Goal: Transaction & Acquisition: Book appointment/travel/reservation

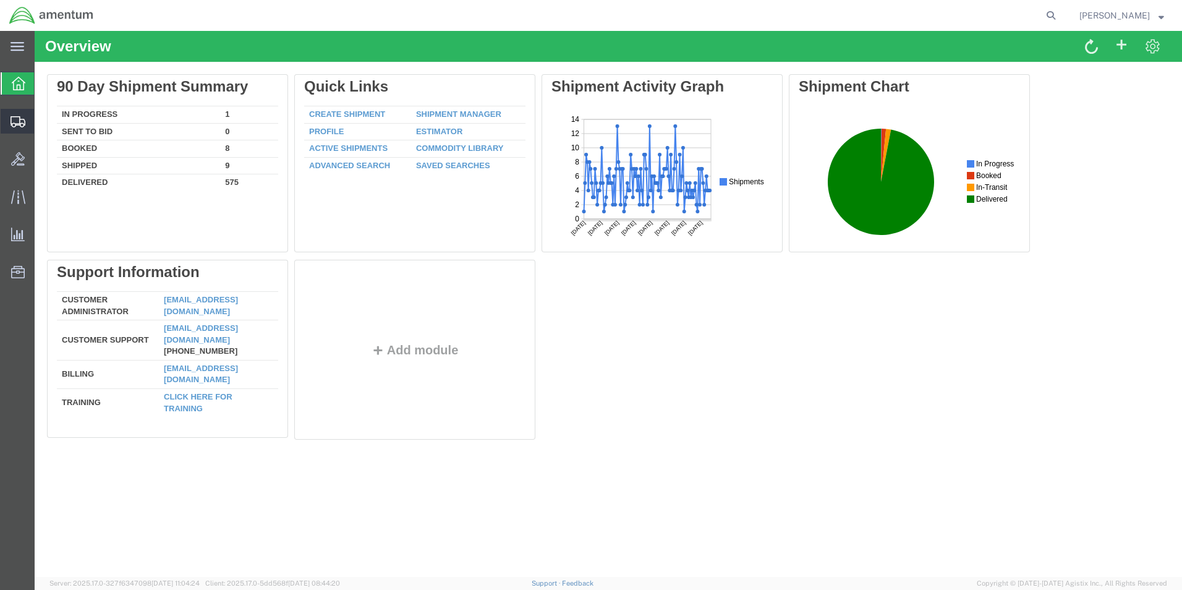
click at [0, 0] on span "Shipment Manager" at bounding box center [0, 0] width 0 height 0
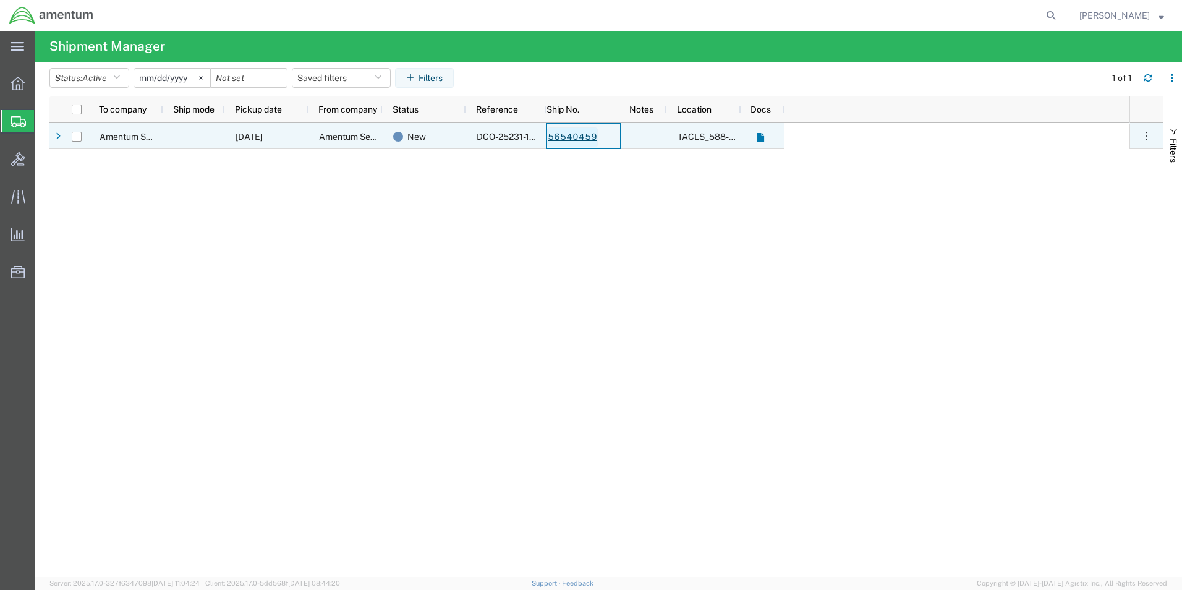
click at [560, 138] on link "56540459" at bounding box center [572, 137] width 51 height 20
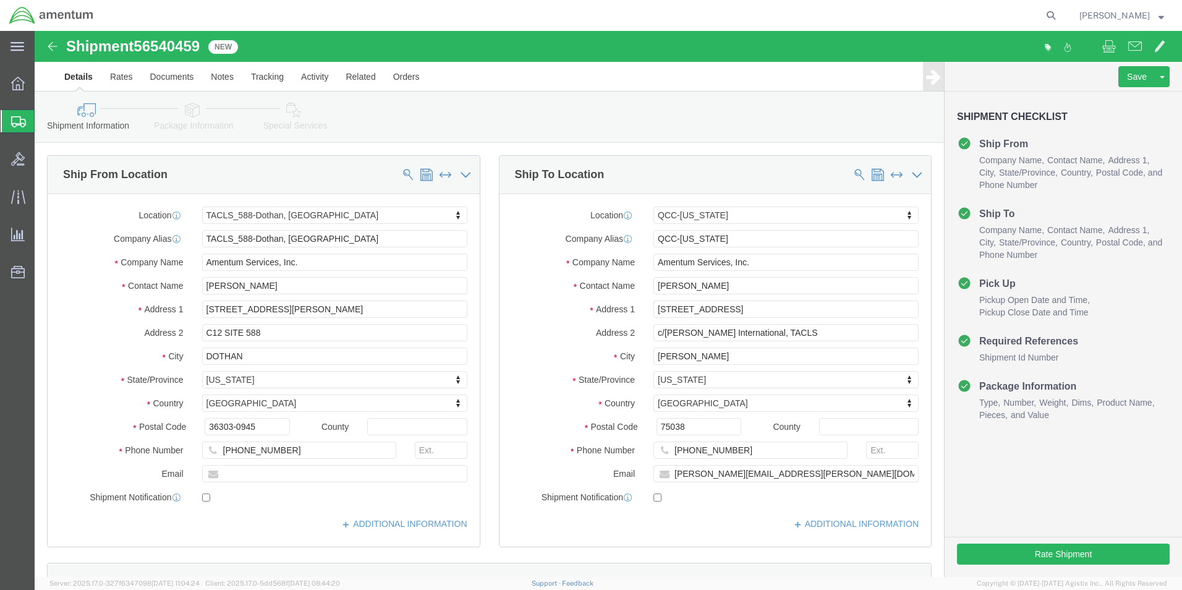
select select "42706"
select select "42668"
click button "Rate Shipment"
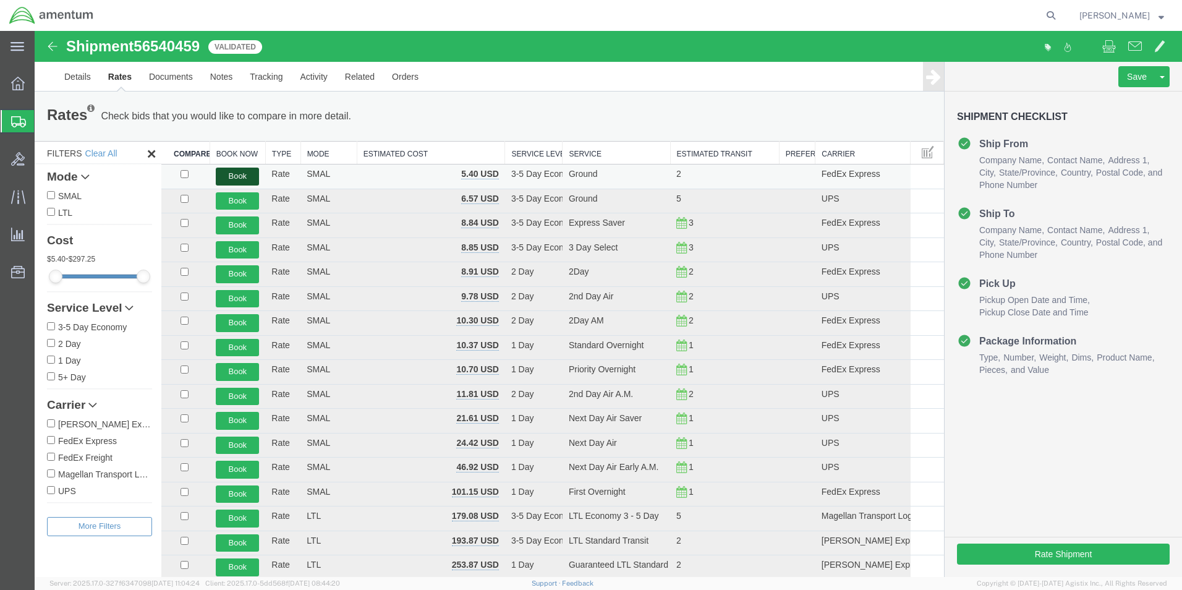
click at [244, 175] on button "Book" at bounding box center [237, 176] width 43 height 18
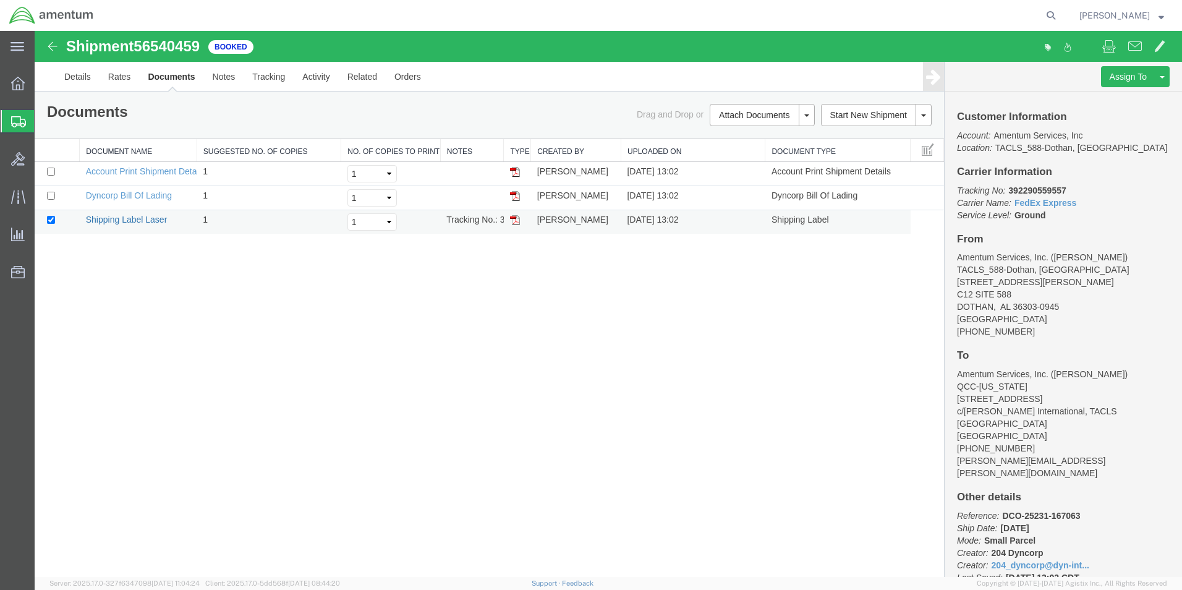
click at [130, 221] on link "Shipping Label Laser" at bounding box center [127, 219] width 82 height 10
click at [0, 0] on span "Shipment Manager" at bounding box center [0, 0] width 0 height 0
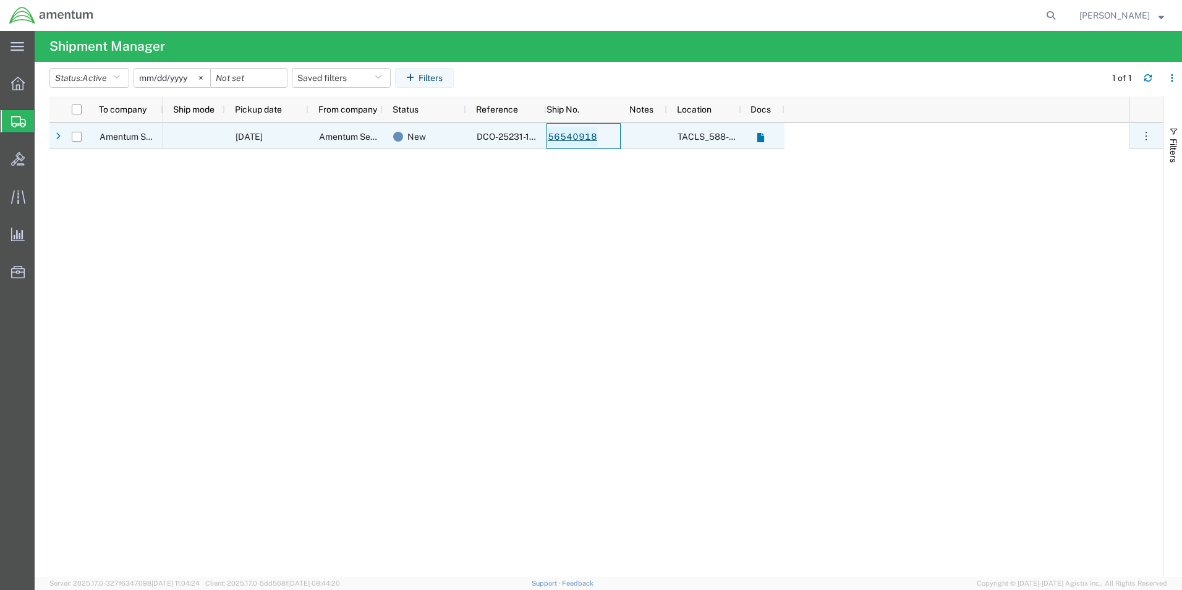
click at [580, 133] on link "56540918" at bounding box center [572, 137] width 51 height 20
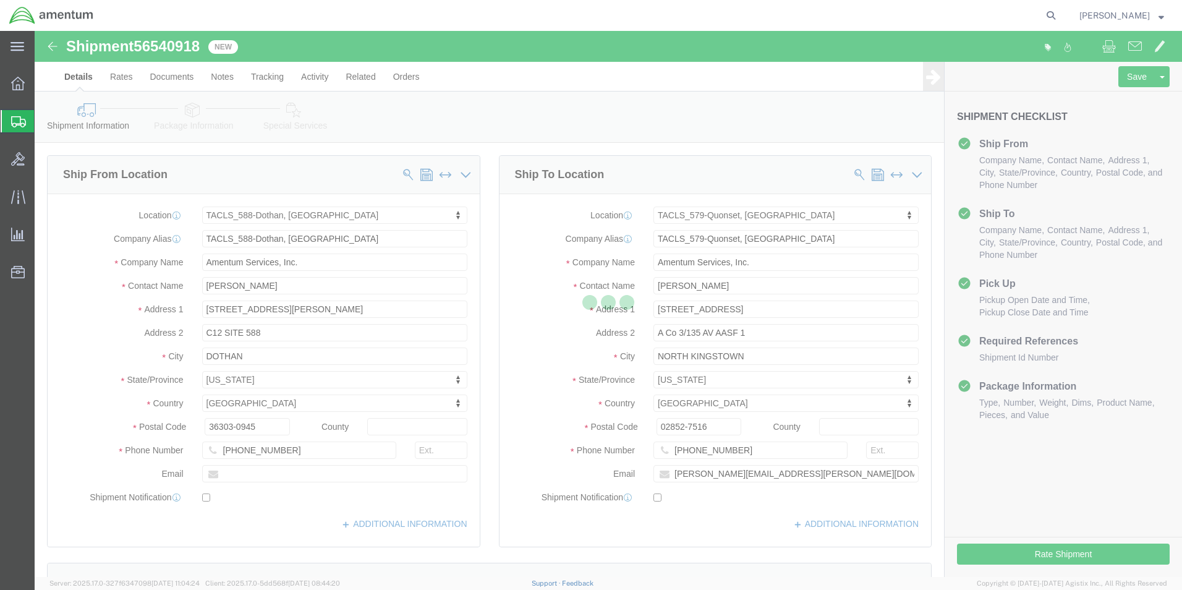
select select "42706"
select select "42701"
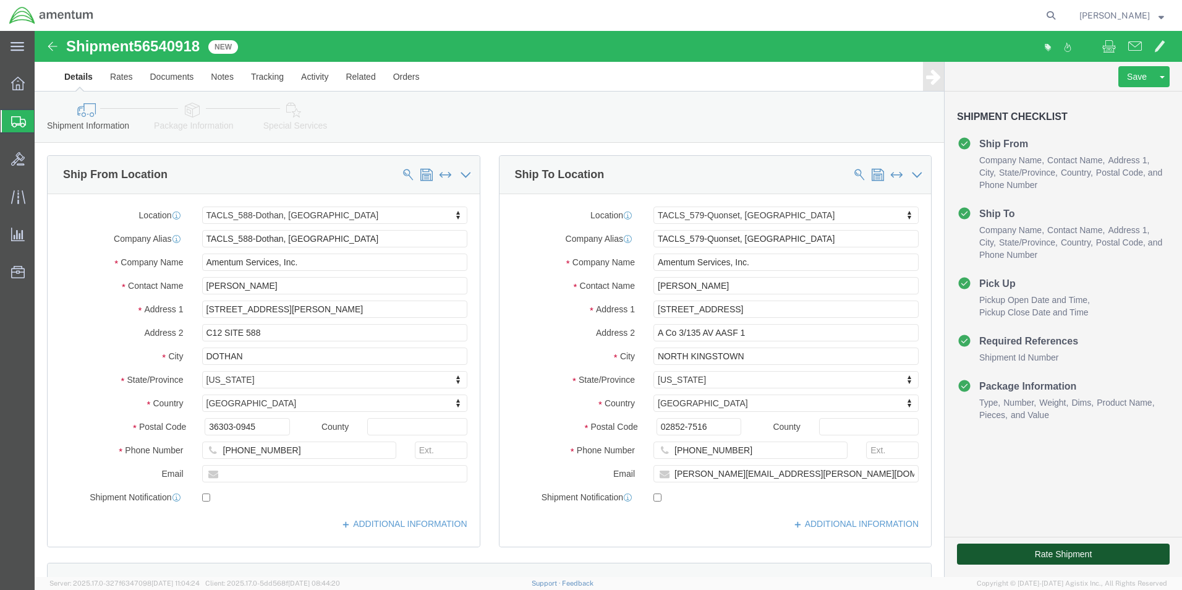
click button "Rate Shipment"
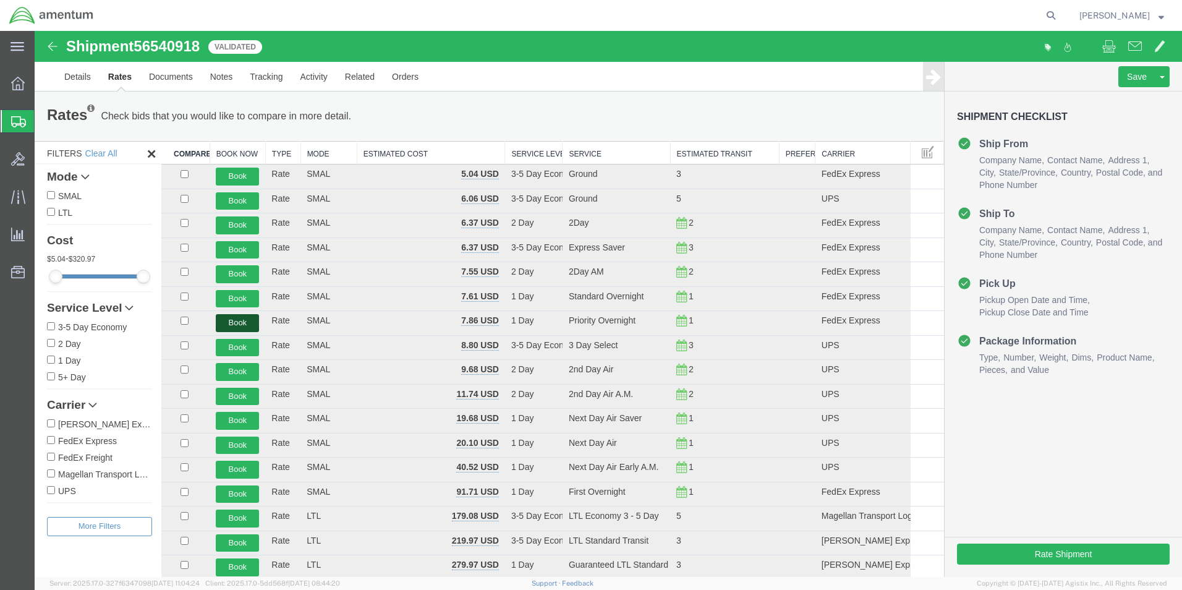
click at [239, 321] on button "Book" at bounding box center [237, 323] width 43 height 18
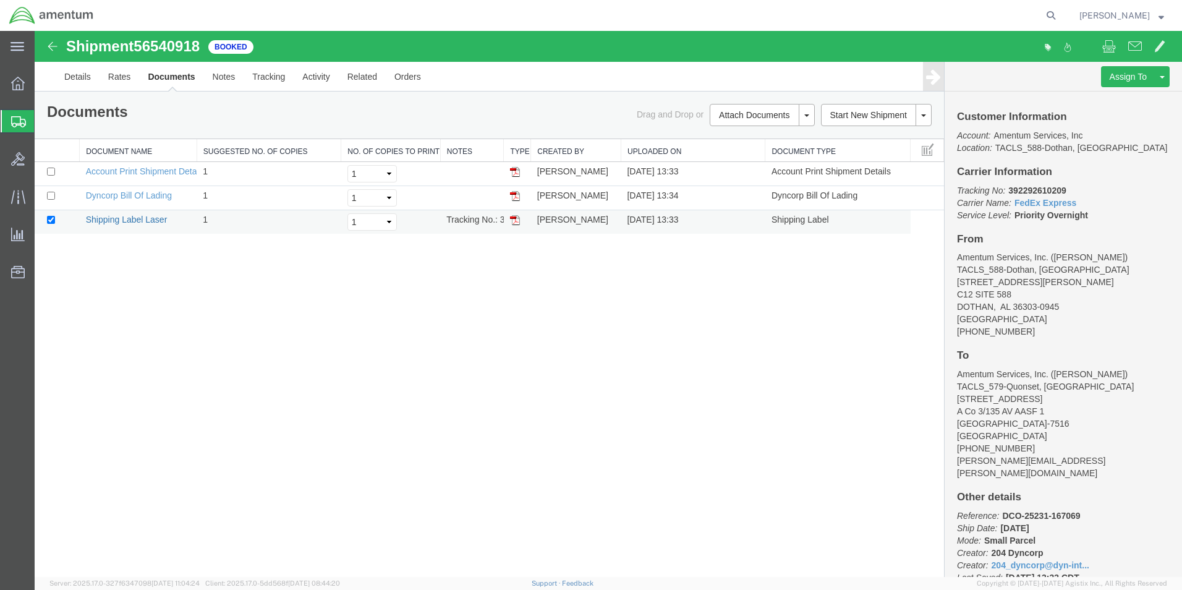
click at [121, 219] on link "Shipping Label Laser" at bounding box center [127, 219] width 82 height 10
click at [85, 75] on link "Details" at bounding box center [78, 77] width 44 height 30
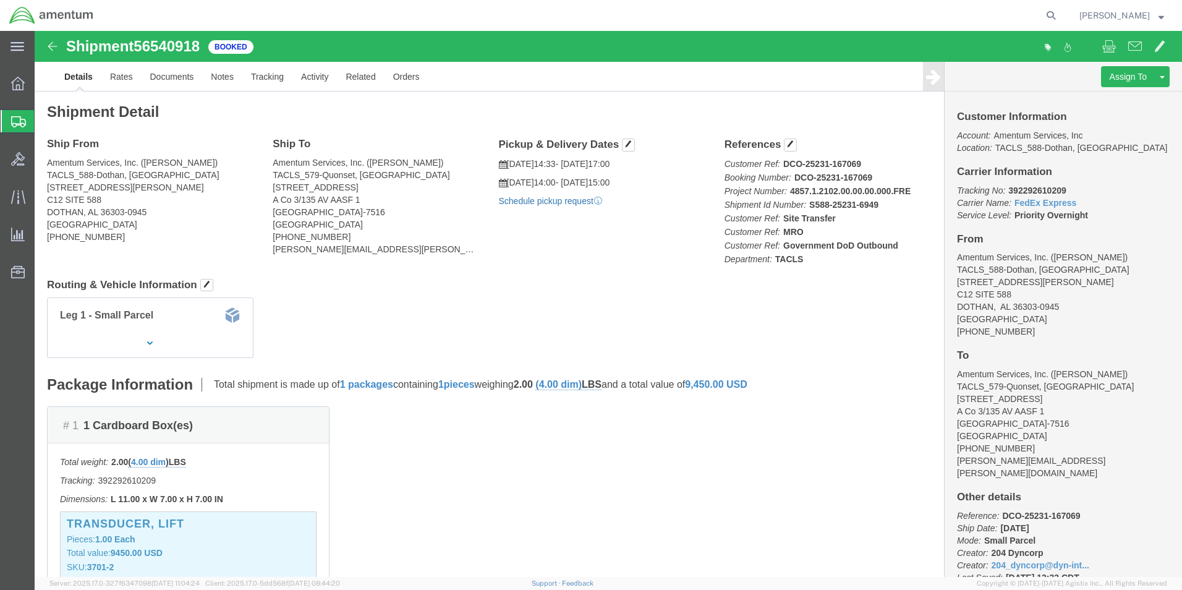
click link "Schedule pickup request"
click at [0, 0] on span "Shipment Manager" at bounding box center [0, 0] width 0 height 0
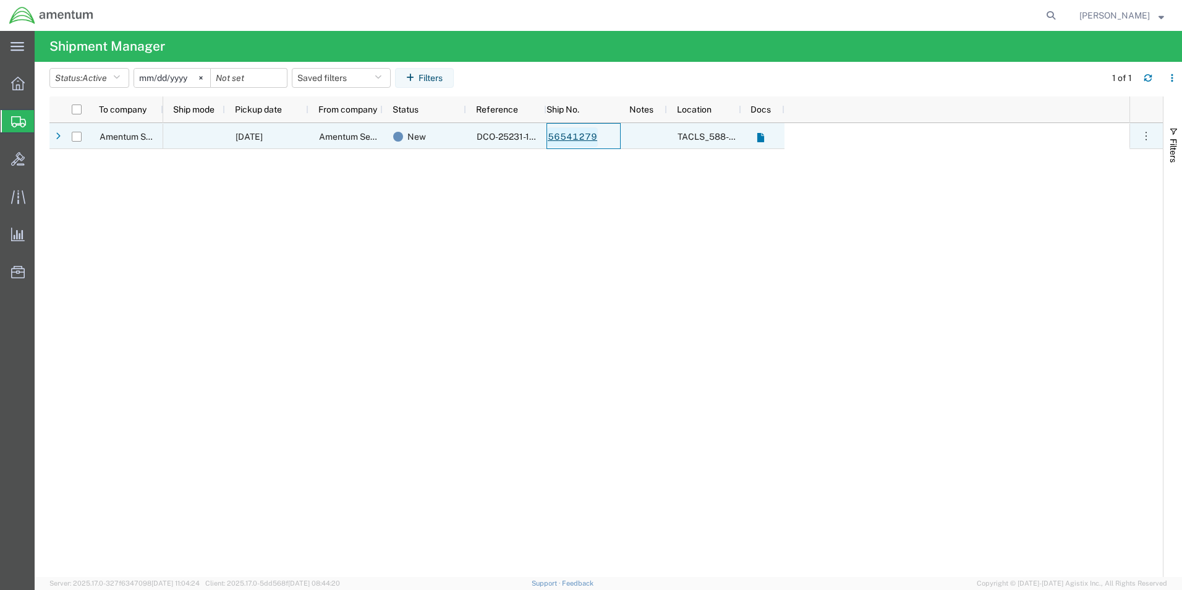
click at [581, 136] on link "56541279" at bounding box center [572, 137] width 51 height 20
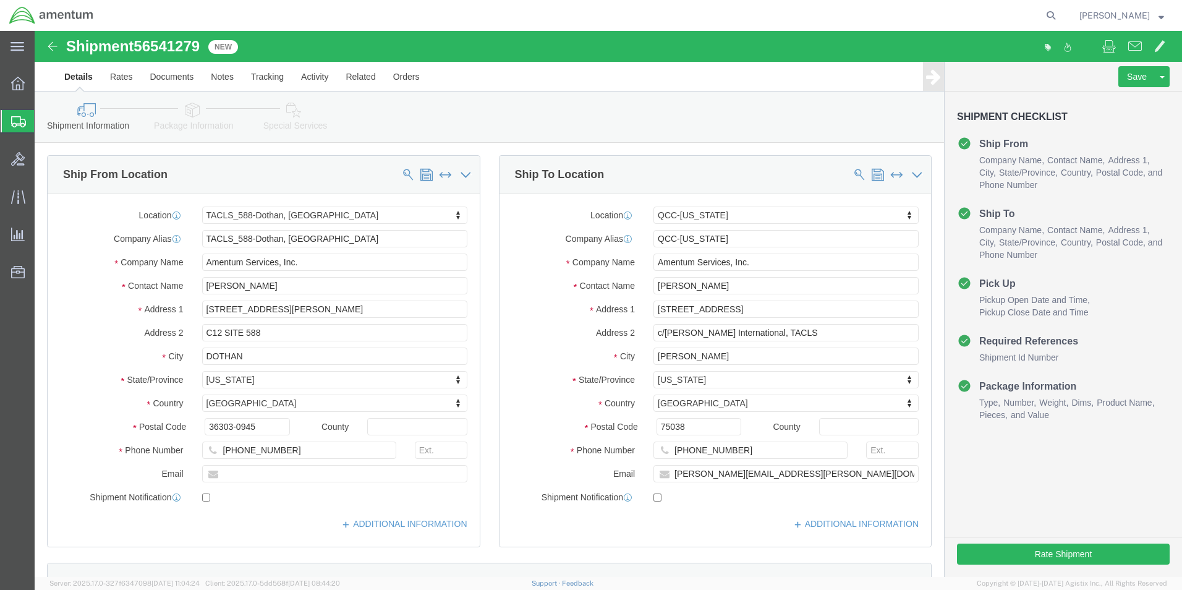
select select "42706"
select select "42668"
click button "Rate Shipment"
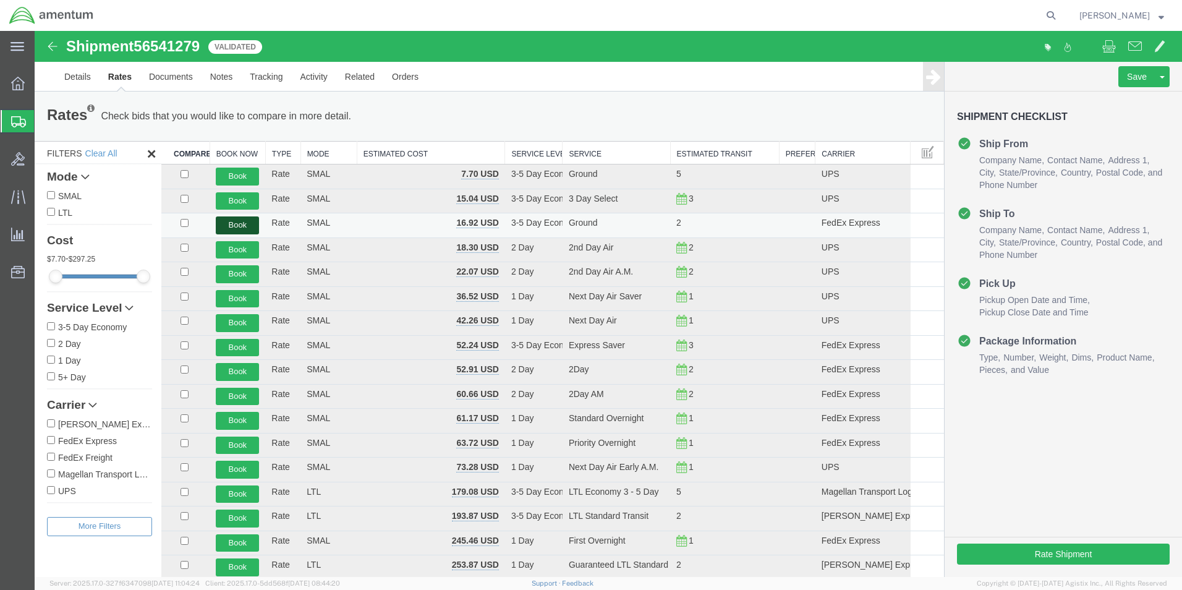
click at [234, 224] on button "Book" at bounding box center [237, 225] width 43 height 18
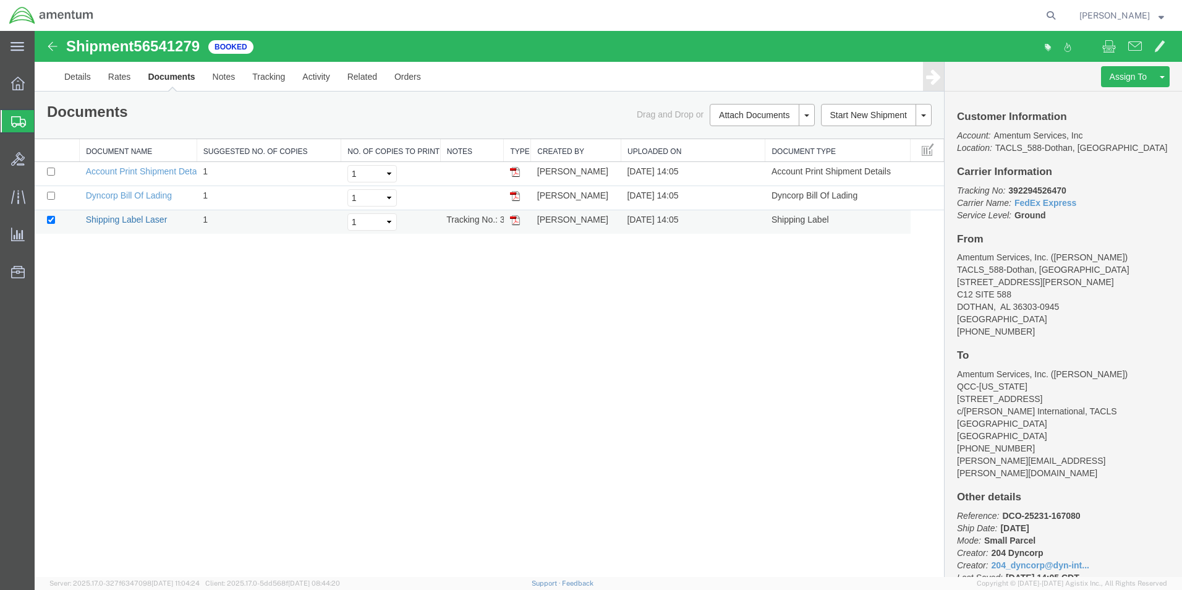
click at [145, 221] on link "Shipping Label Laser" at bounding box center [127, 219] width 82 height 10
click at [1130, 15] on span "[PERSON_NAME]" at bounding box center [1114, 16] width 70 height 14
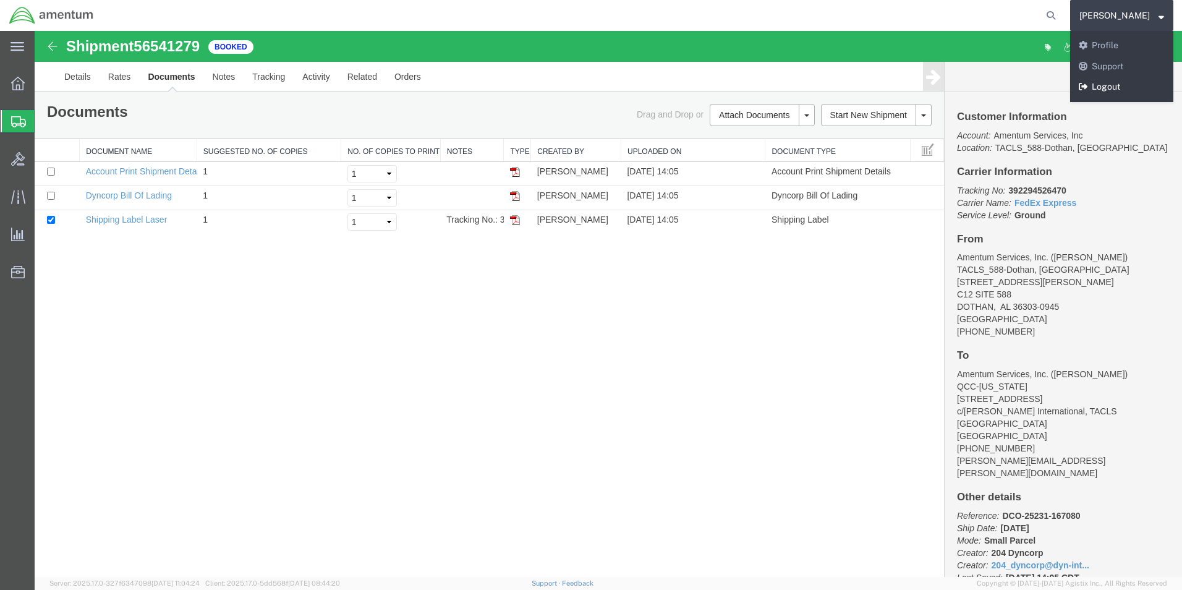
click at [1117, 83] on link "Logout" at bounding box center [1121, 87] width 103 height 21
